Goal: Transaction & Acquisition: Purchase product/service

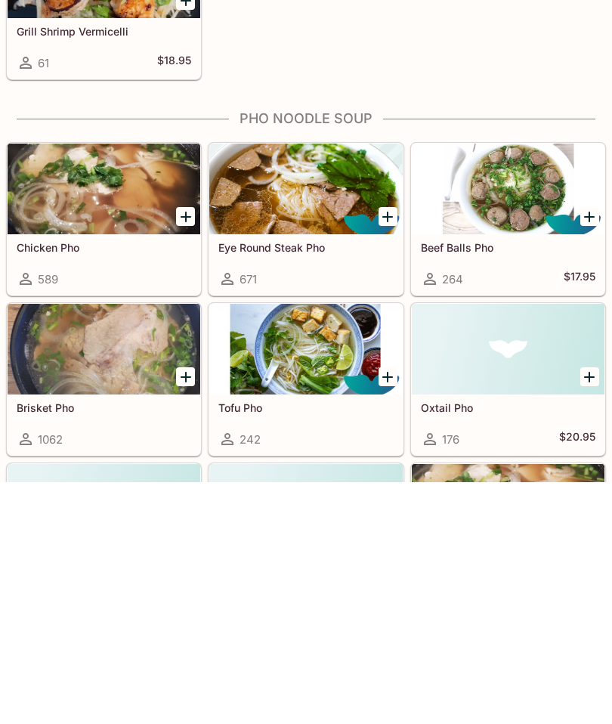
scroll to position [687, 0]
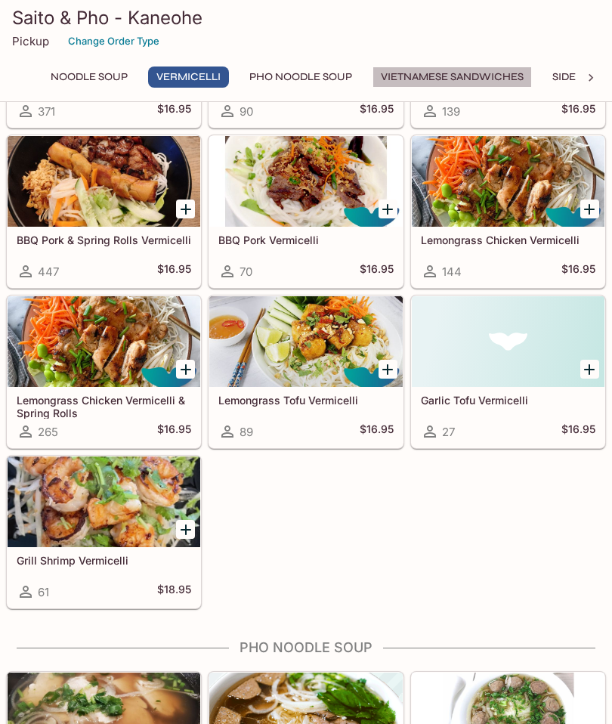
click at [465, 75] on button "Vietnamese Sandwiches" at bounding box center [451, 76] width 159 height 21
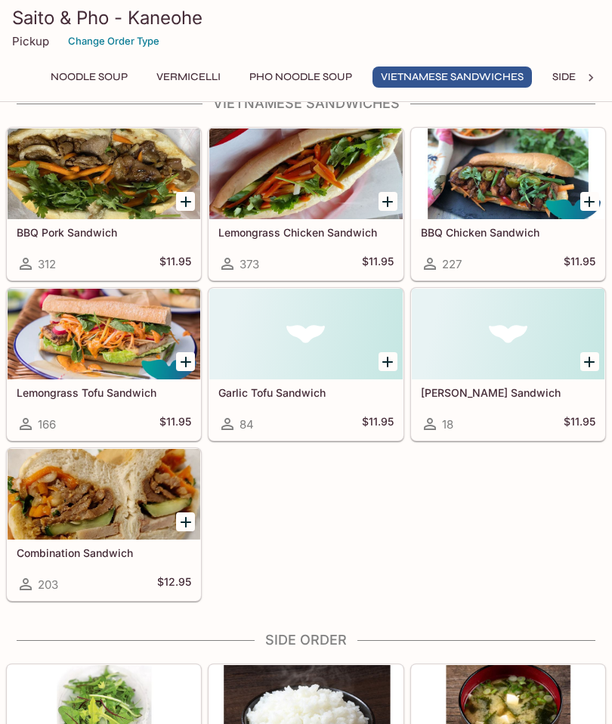
scroll to position [1796, 0]
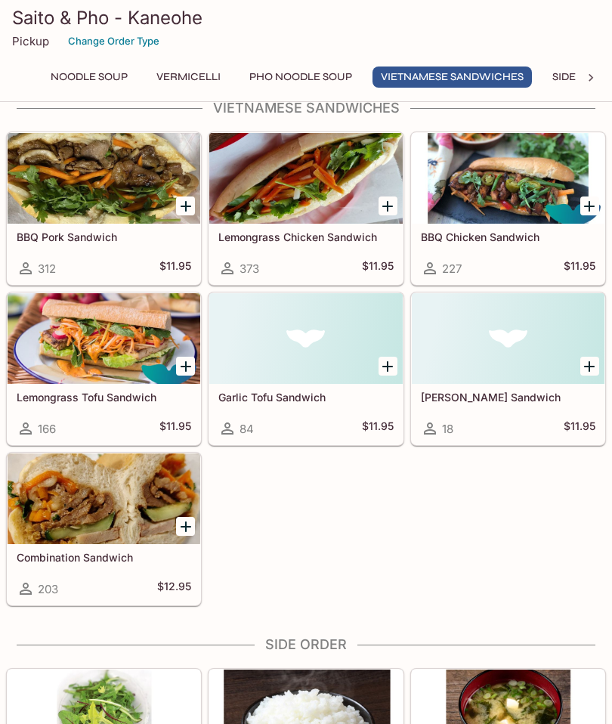
click at [586, 205] on icon "Add BBQ Chicken Sandwich" at bounding box center [589, 206] width 11 height 11
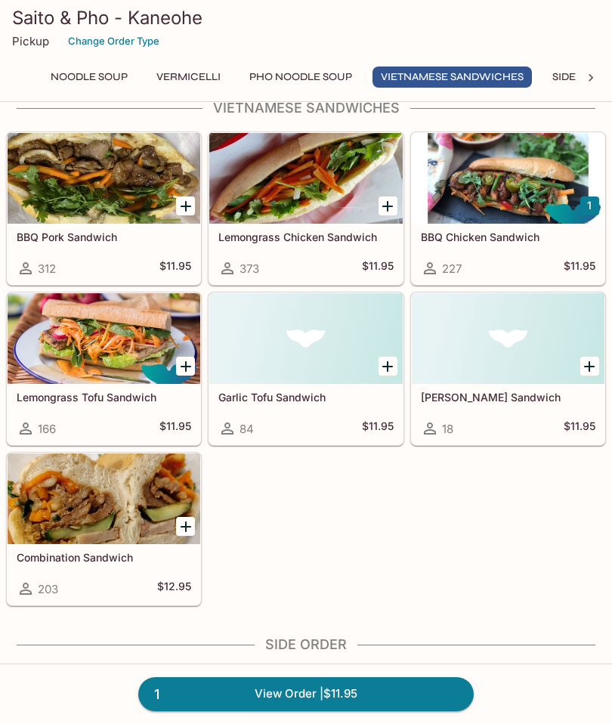
click at [496, 182] on div at bounding box center [508, 178] width 193 height 91
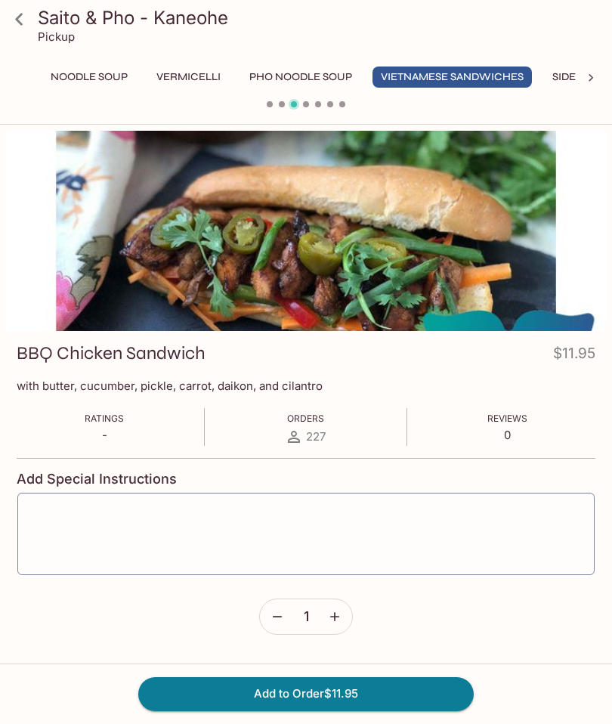
click at [82, 78] on button "Noodle Soup" at bounding box center [89, 76] width 94 height 21
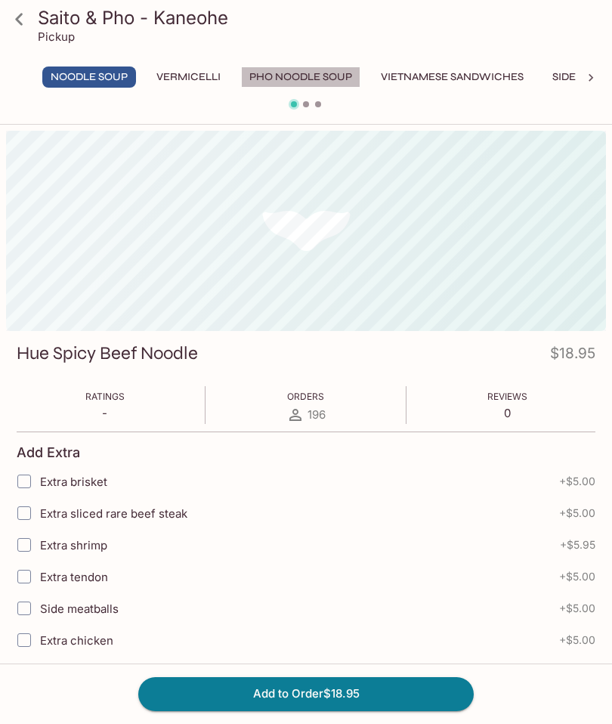
click at [309, 79] on button "Pho Noodle Soup" at bounding box center [300, 76] width 119 height 21
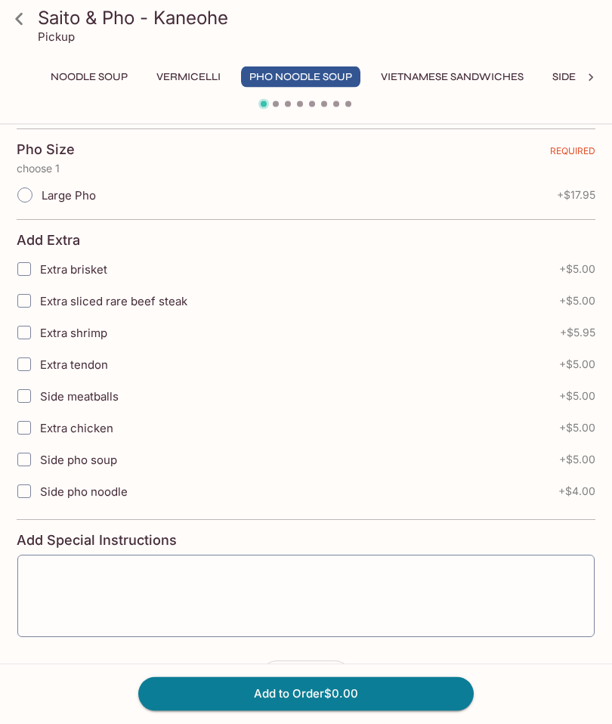
scroll to position [302, 0]
click at [28, 23] on icon at bounding box center [19, 19] width 26 height 26
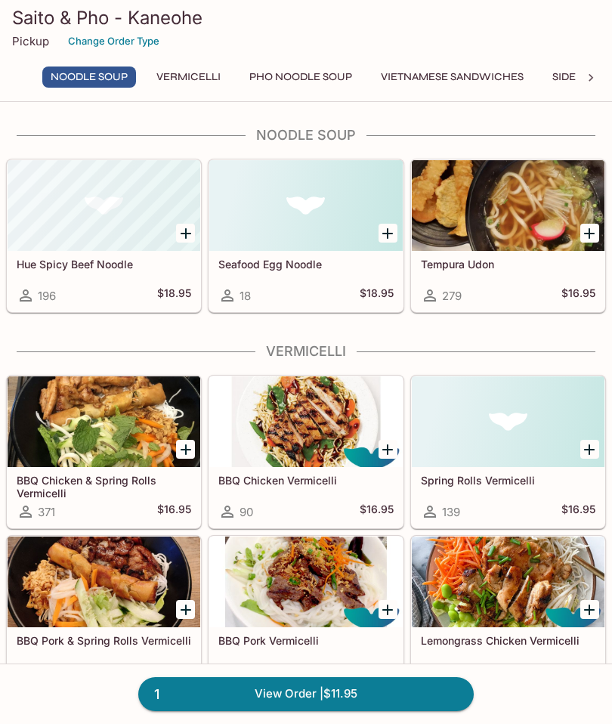
click at [350, 698] on link "1 View Order | $11.95" at bounding box center [305, 693] width 335 height 33
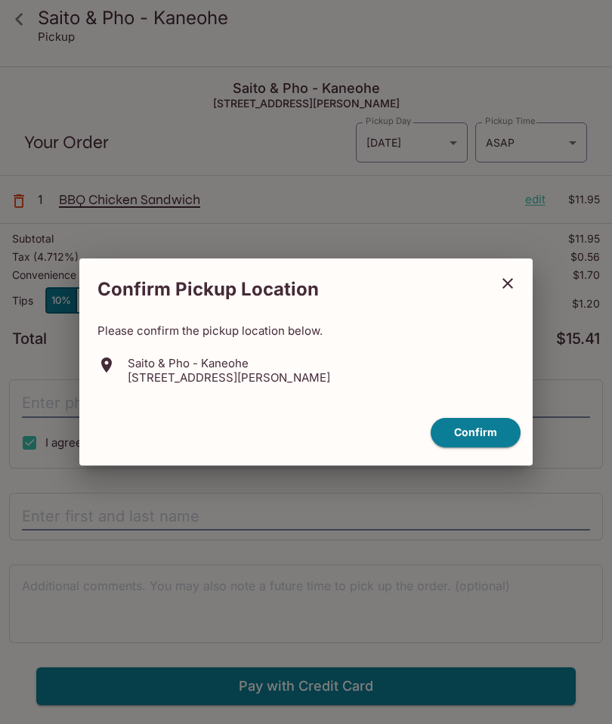
click at [498, 43] on div "Confirm Pickup Location Please confirm the pickup location below. Saito & Pho -…" at bounding box center [306, 362] width 612 height 724
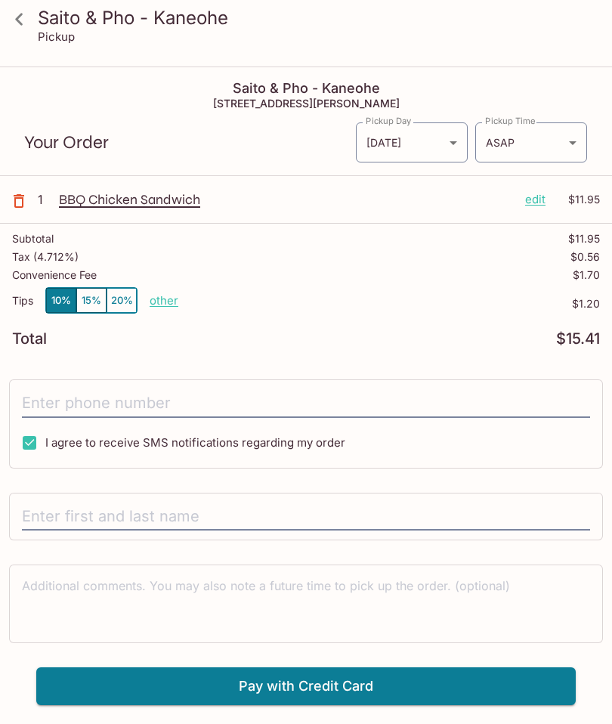
click at [527, 200] on p "edit" at bounding box center [535, 199] width 20 height 17
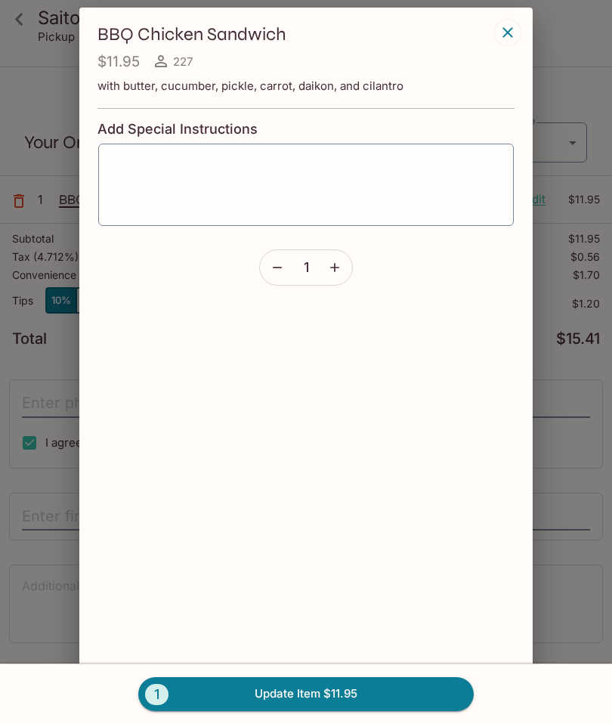
click at [277, 267] on icon "button" at bounding box center [277, 268] width 9 height 2
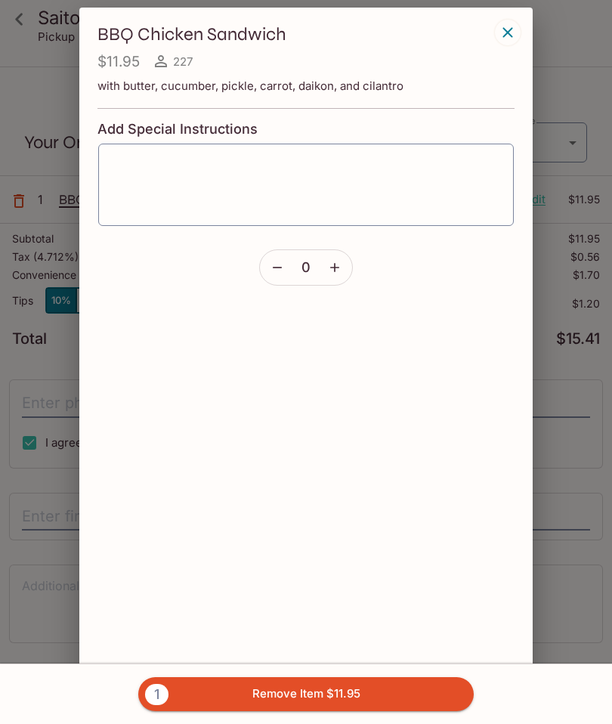
click at [387, 691] on button "1 Remove Item $11.95" at bounding box center [305, 693] width 335 height 33
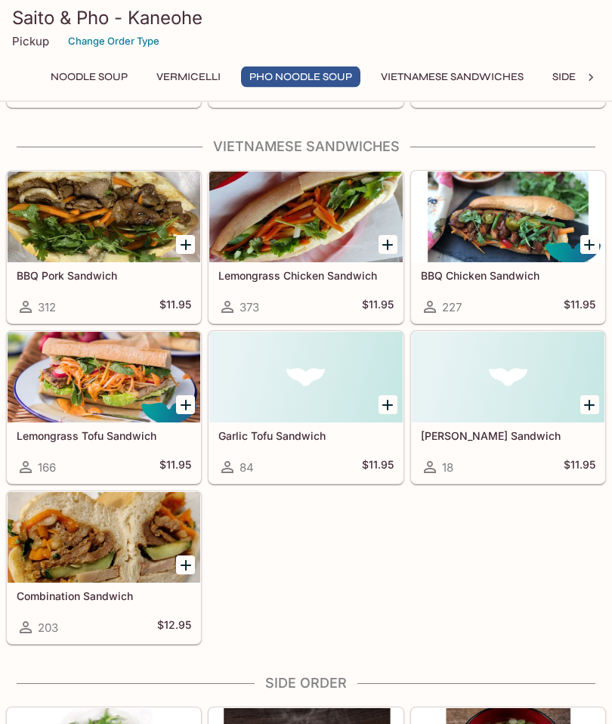
scroll to position [1758, 0]
